Goal: Task Accomplishment & Management: Use online tool/utility

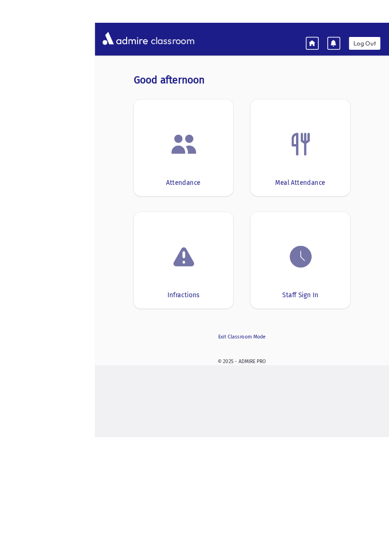
scroll to position [10, 0]
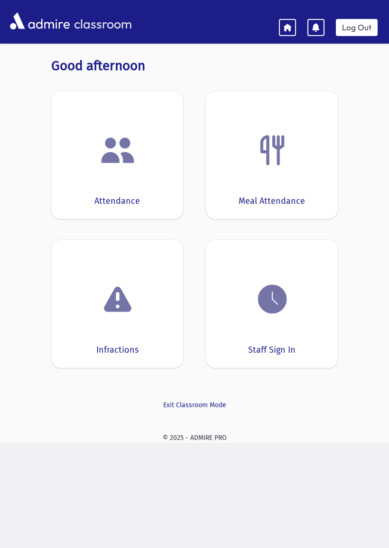
click at [356, 28] on link "Log Out" at bounding box center [357, 27] width 42 height 17
click at [354, 23] on link "Log Out" at bounding box center [357, 27] width 42 height 17
click at [361, 22] on link "Log Out" at bounding box center [357, 27] width 42 height 17
click at [362, 24] on link "Log Out" at bounding box center [357, 27] width 42 height 17
click at [360, 24] on link "Log Out" at bounding box center [357, 27] width 42 height 17
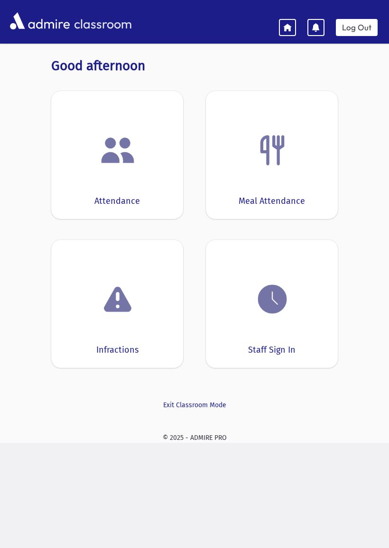
click at [351, 27] on link "Log Out" at bounding box center [357, 27] width 42 height 17
click at [356, 29] on link "Log Out" at bounding box center [357, 27] width 42 height 17
click at [351, 23] on link "Log Out" at bounding box center [357, 27] width 42 height 17
click at [353, 33] on link "Log Out" at bounding box center [357, 27] width 42 height 17
click at [350, 30] on link "Log Out" at bounding box center [357, 27] width 42 height 17
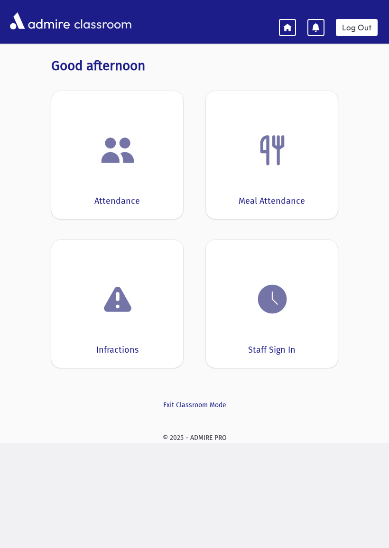
click at [353, 24] on link "Log Out" at bounding box center [357, 27] width 42 height 17
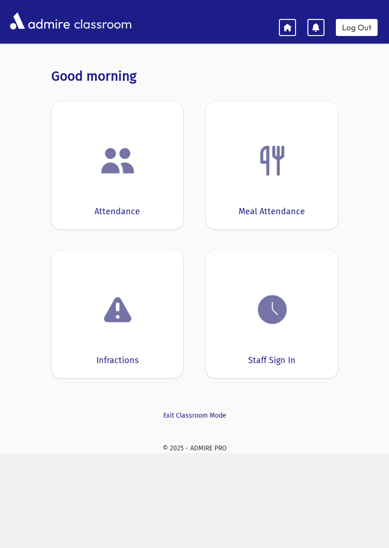
click at [268, 315] on img at bounding box center [272, 310] width 36 height 36
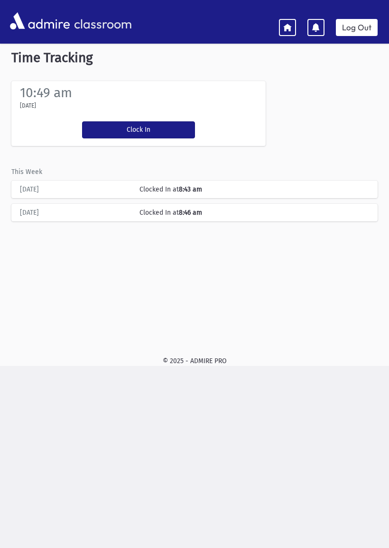
scroll to position [19, 0]
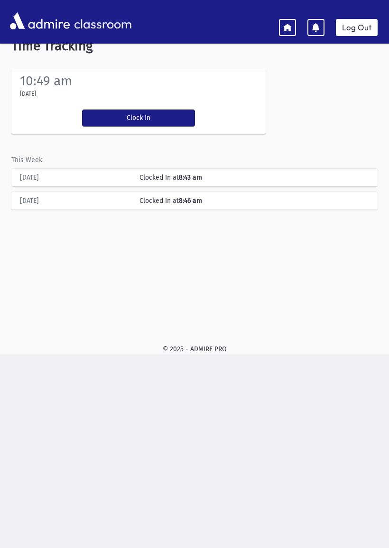
click at [135, 124] on button "Clock In" at bounding box center [138, 118] width 113 height 17
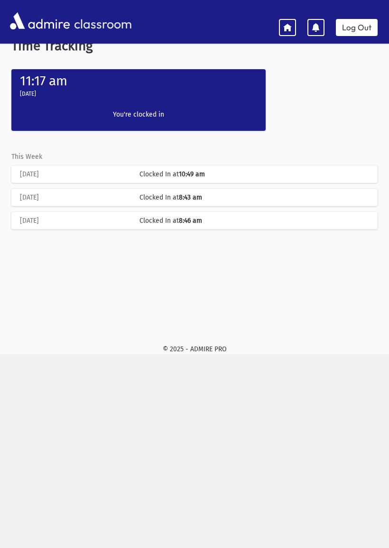
click at [288, 30] on icon at bounding box center [287, 27] width 9 height 9
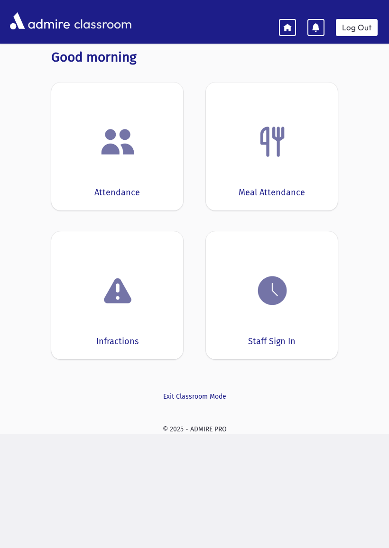
click at [134, 148] on img at bounding box center [118, 142] width 36 height 36
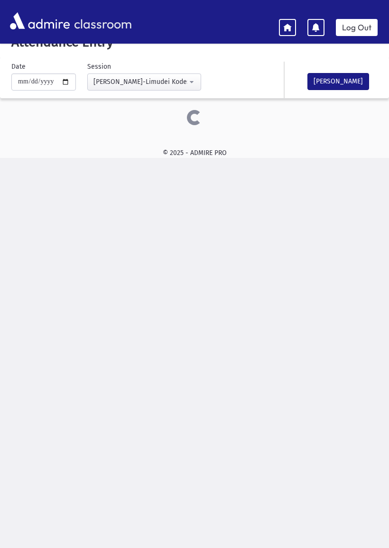
click at [336, 81] on button "[PERSON_NAME]" at bounding box center [338, 81] width 62 height 17
